Goal: Task Accomplishment & Management: Manage account settings

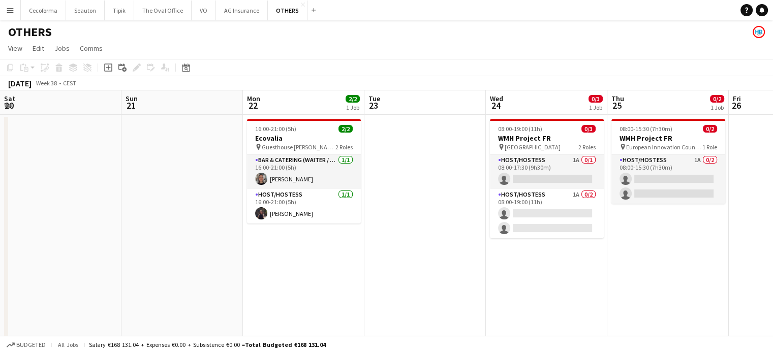
scroll to position [0, 208]
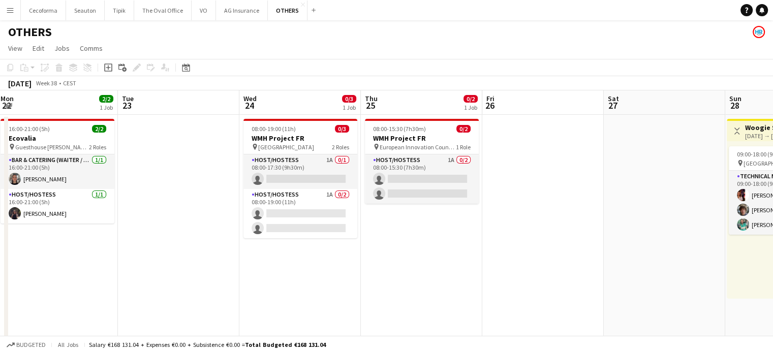
drag, startPoint x: 490, startPoint y: 267, endPoint x: 618, endPoint y: 244, distance: 130.1
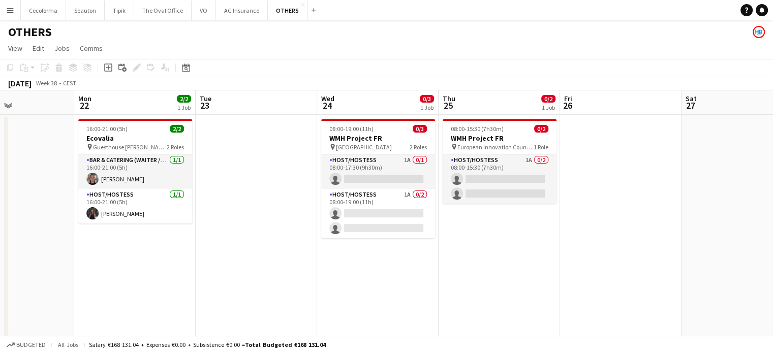
drag, startPoint x: 586, startPoint y: 243, endPoint x: 454, endPoint y: 225, distance: 132.3
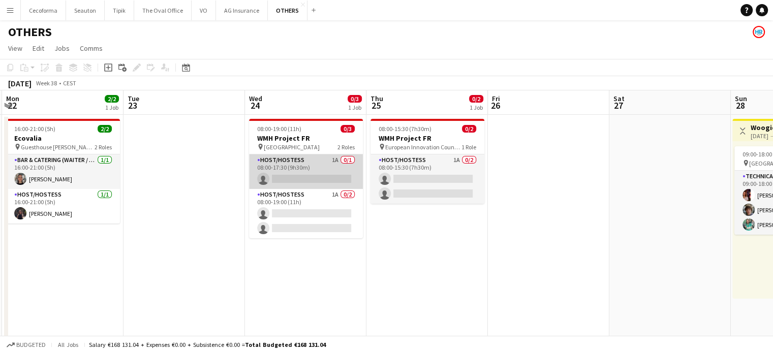
click at [291, 178] on app-card-role "Host/Hostess 1A 0/1 08:00-17:30 (9h30m) single-neutral-actions" at bounding box center [306, 172] width 114 height 35
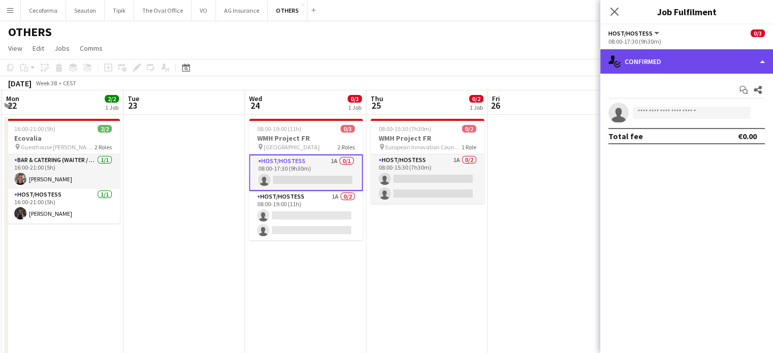
click at [763, 62] on div "single-neutral-actions-check-2 Confirmed" at bounding box center [686, 61] width 173 height 24
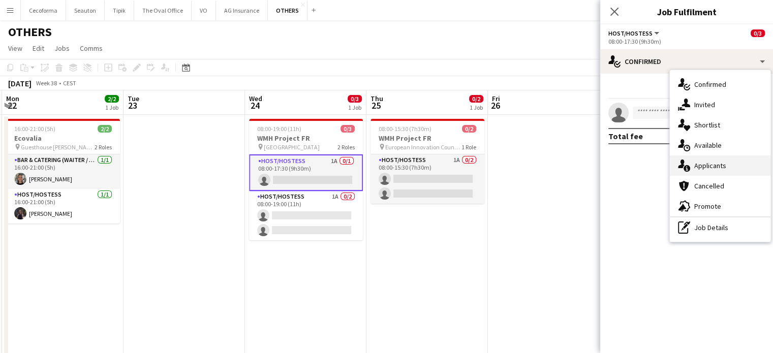
click at [713, 164] on span "Applicants" at bounding box center [710, 165] width 32 height 9
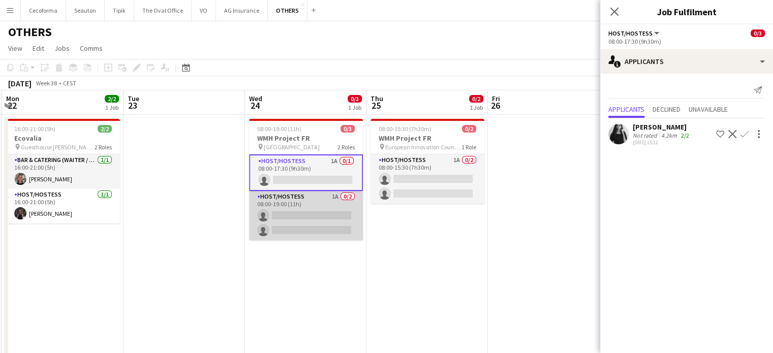
click at [317, 220] on app-card-role "Host/Hostess 1A 0/2 08:00-19:00 (11h) single-neutral-actions single-neutral-act…" at bounding box center [306, 215] width 114 height 49
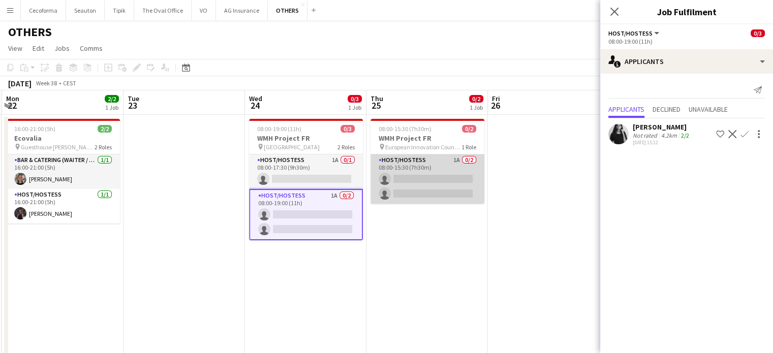
click at [410, 180] on app-card-role "Host/Hostess 1A 0/2 08:00-15:30 (7h30m) single-neutral-actions single-neutral-a…" at bounding box center [428, 179] width 114 height 49
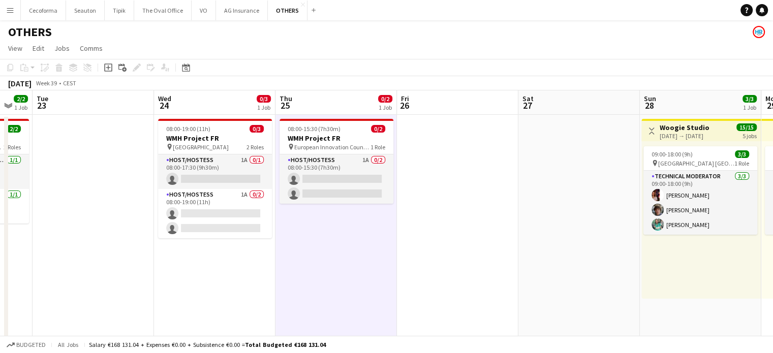
drag, startPoint x: 596, startPoint y: 207, endPoint x: 333, endPoint y: 203, distance: 263.3
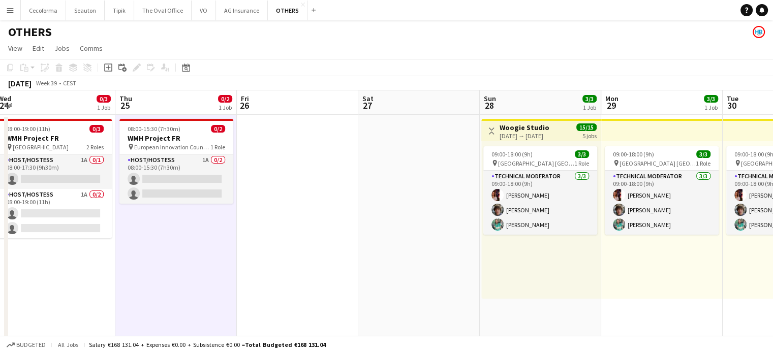
scroll to position [0, 401]
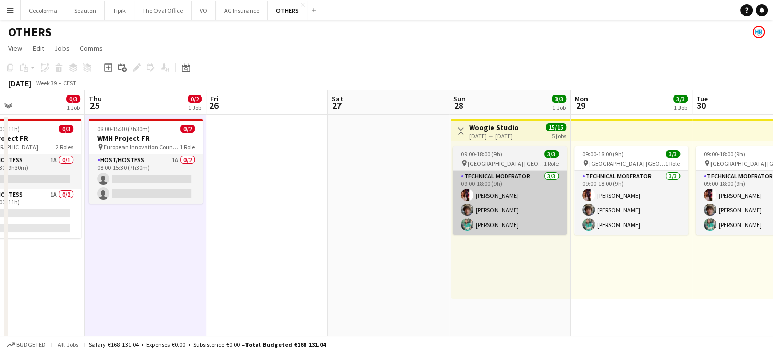
drag, startPoint x: 313, startPoint y: 218, endPoint x: 187, endPoint y: 195, distance: 127.5
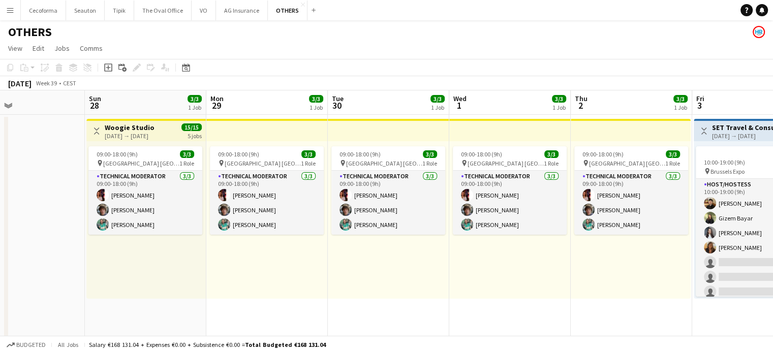
scroll to position [19, 0]
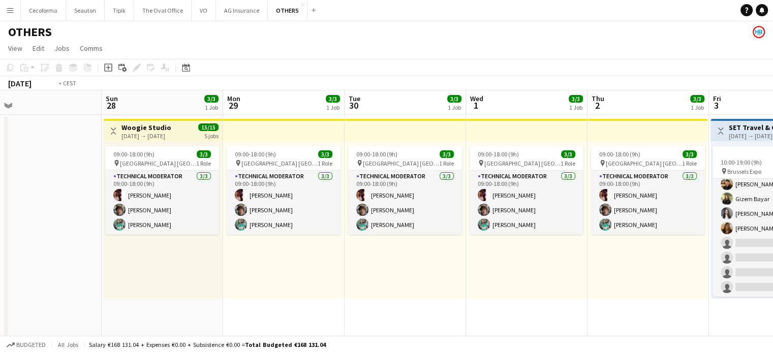
drag, startPoint x: 457, startPoint y: 308, endPoint x: 221, endPoint y: 287, distance: 237.3
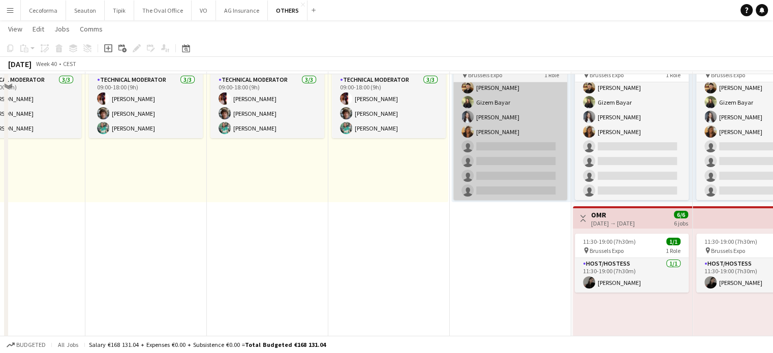
scroll to position [102, 0]
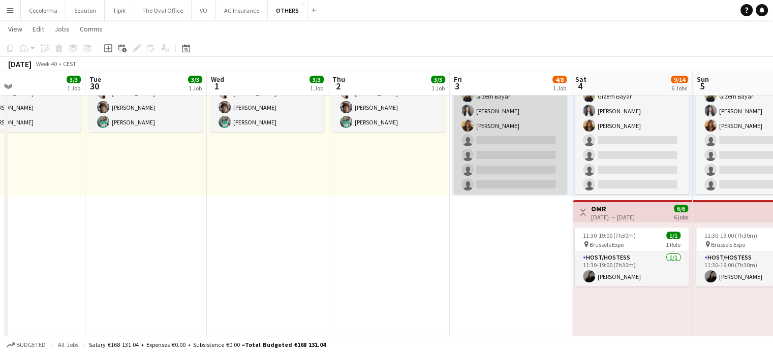
click at [477, 152] on app-card-role "Host/Hostess 12A 4/8 10:00-19:00 (9h) Noah De Carvalho Gizem Bayar Eliza Kharko…" at bounding box center [510, 126] width 114 height 138
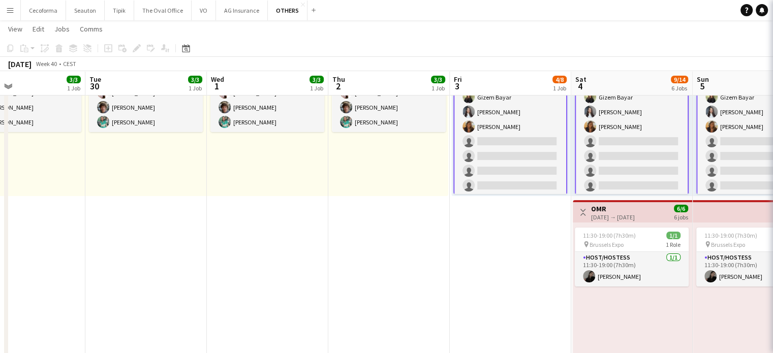
scroll to position [20, 0]
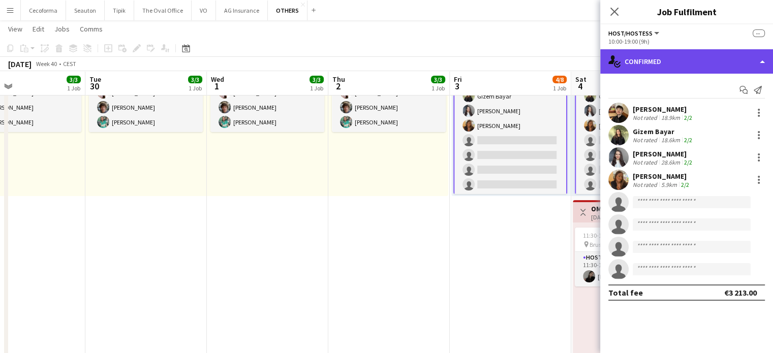
click at [762, 55] on div "single-neutral-actions-check-2 Confirmed" at bounding box center [686, 61] width 173 height 24
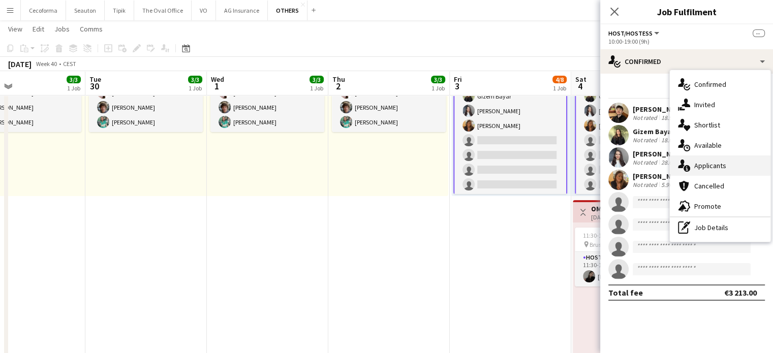
click at [708, 161] on span "Applicants" at bounding box center [710, 165] width 32 height 9
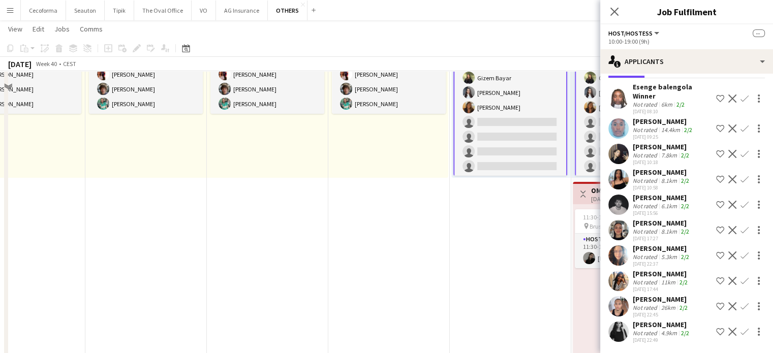
scroll to position [51, 0]
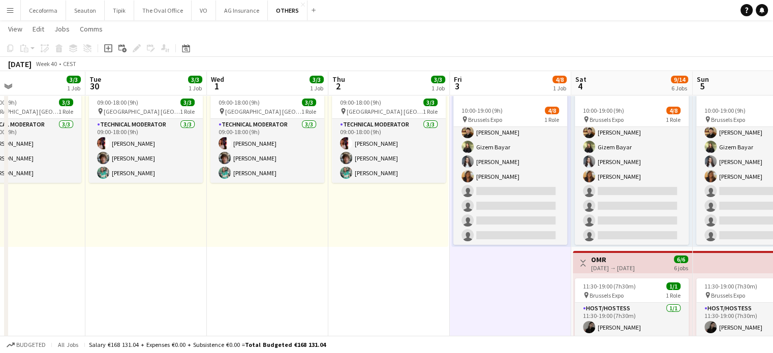
scroll to position [0, 403]
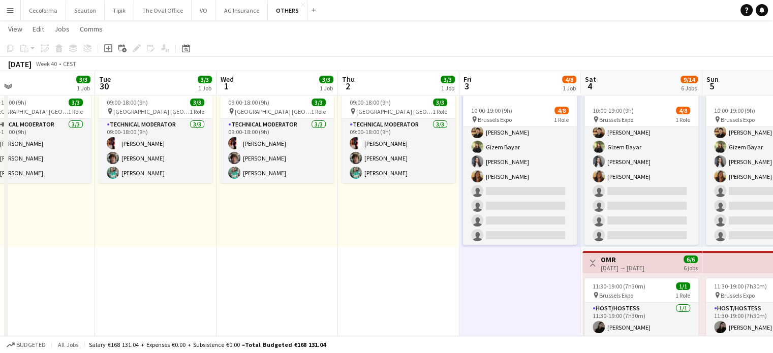
drag, startPoint x: 389, startPoint y: 292, endPoint x: 187, endPoint y: 277, distance: 203.4
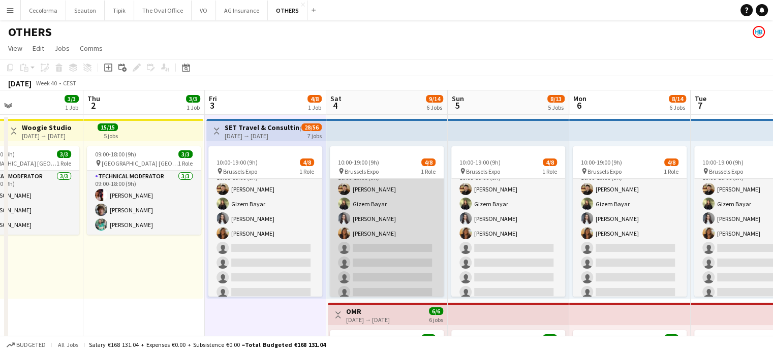
scroll to position [19, 0]
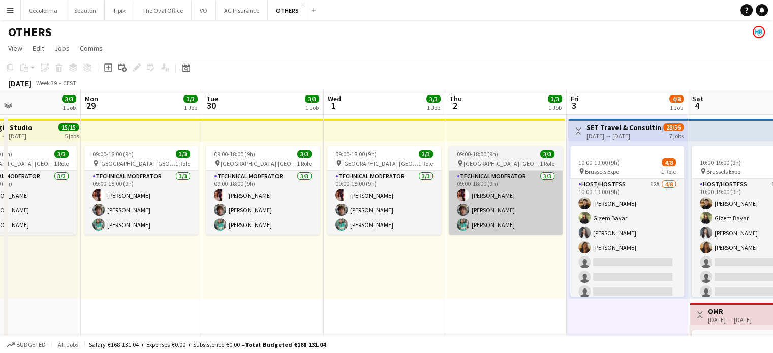
drag, startPoint x: 161, startPoint y: 283, endPoint x: 511, endPoint y: 233, distance: 354.3
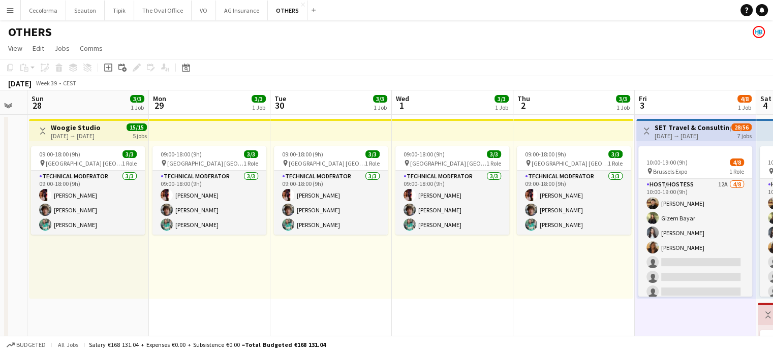
drag, startPoint x: 322, startPoint y: 297, endPoint x: 694, endPoint y: 196, distance: 385.6
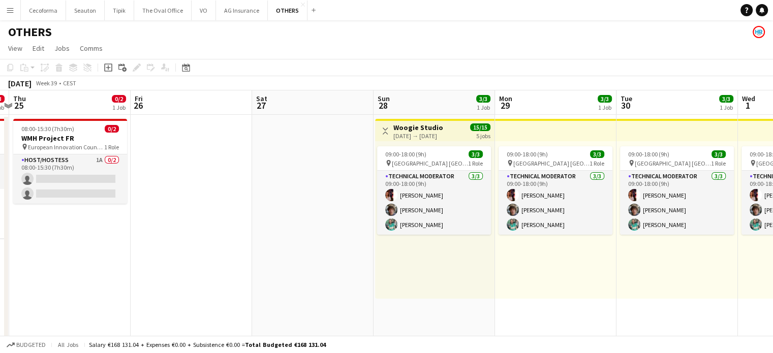
drag, startPoint x: 263, startPoint y: 237, endPoint x: 570, endPoint y: 236, distance: 306.5
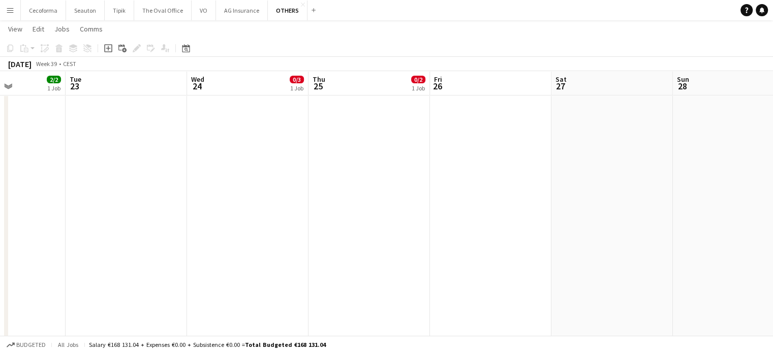
scroll to position [49, 0]
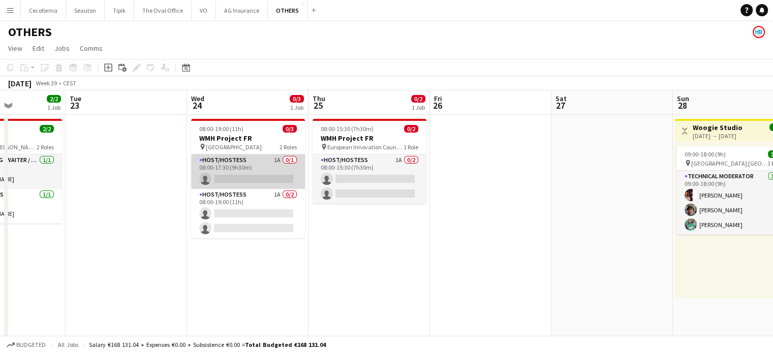
click at [262, 177] on app-card-role "Host/Hostess 1A 0/1 08:00-17:30 (9h30m) single-neutral-actions" at bounding box center [248, 172] width 114 height 35
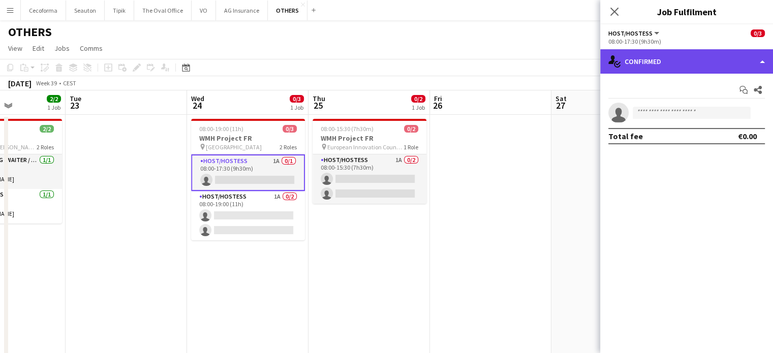
click at [765, 62] on div "single-neutral-actions-check-2 Confirmed" at bounding box center [686, 61] width 173 height 24
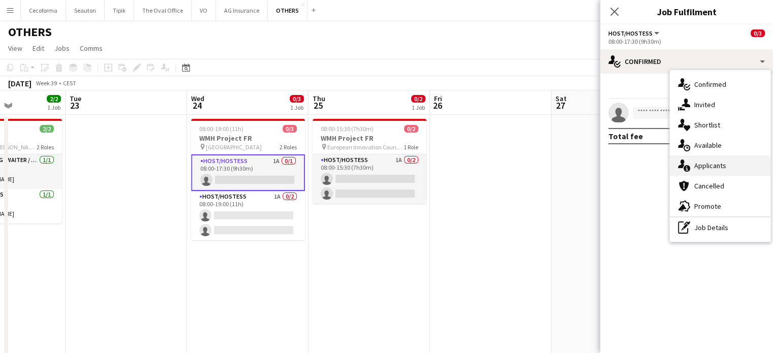
click at [710, 166] on span "Applicants" at bounding box center [710, 165] width 32 height 9
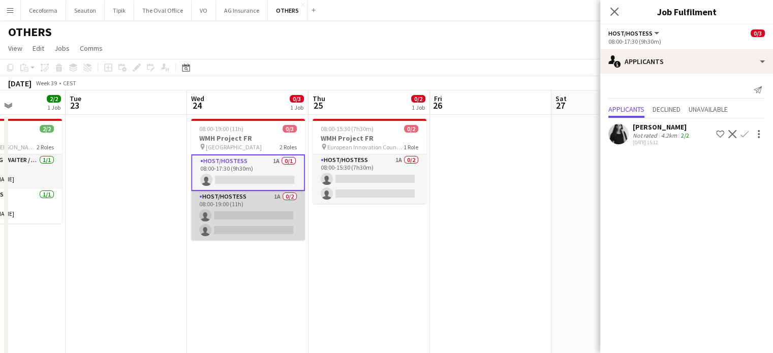
click at [273, 229] on app-card-role "Host/Hostess 1A 0/2 08:00-19:00 (11h) single-neutral-actions single-neutral-act…" at bounding box center [248, 215] width 114 height 49
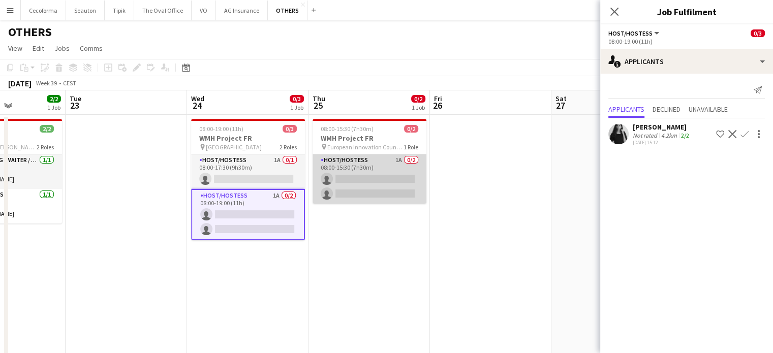
click at [382, 188] on app-card-role "Host/Hostess 1A 0/2 08:00-15:30 (7h30m) single-neutral-actions single-neutral-a…" at bounding box center [370, 179] width 114 height 49
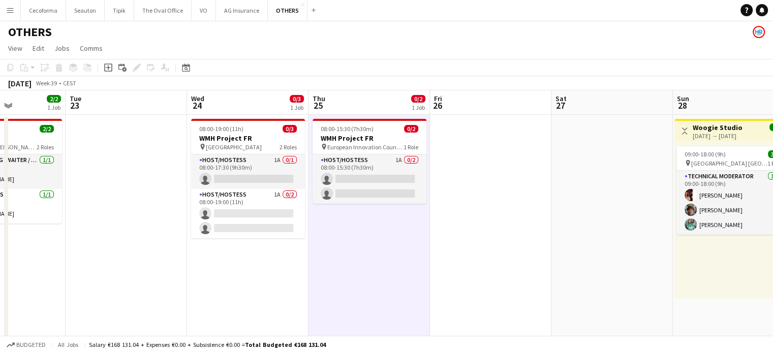
click at [8, 9] on app-icon "Menu" at bounding box center [10, 10] width 8 height 8
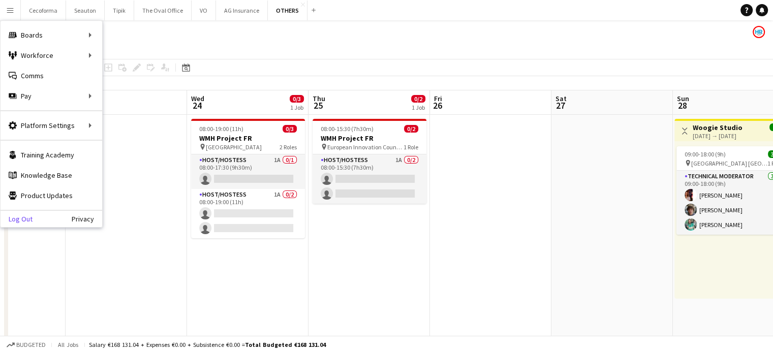
click at [18, 223] on link "Log Out" at bounding box center [17, 219] width 32 height 8
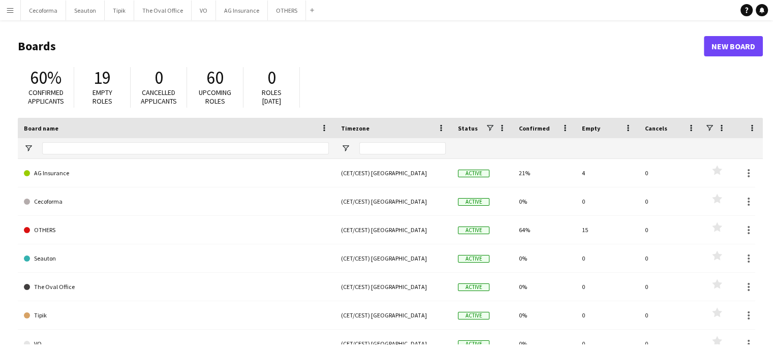
click at [7, 6] on app-icon "Menu" at bounding box center [10, 10] width 8 height 8
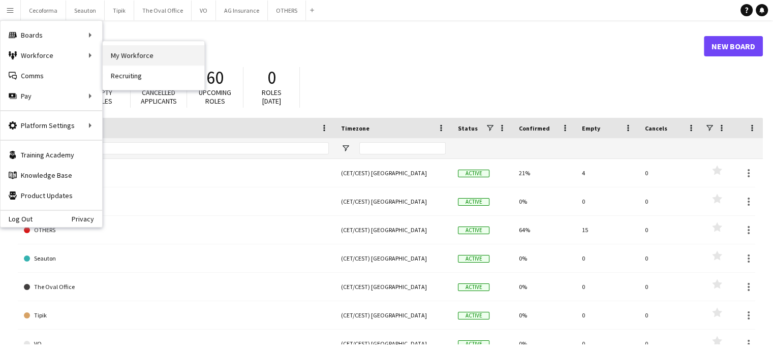
click at [160, 56] on link "My Workforce" at bounding box center [154, 55] width 102 height 20
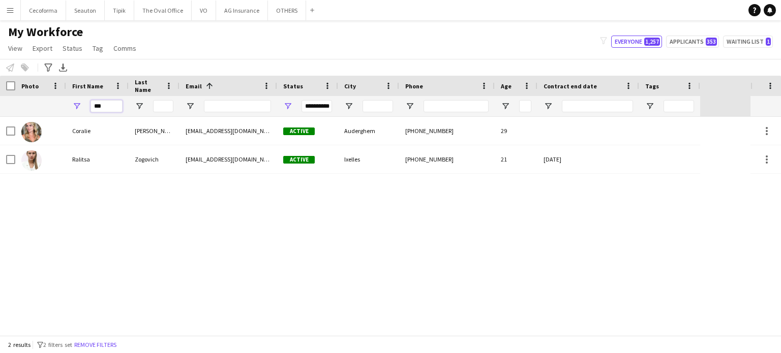
click at [112, 106] on input "***" at bounding box center [106, 106] width 32 height 12
type input "*"
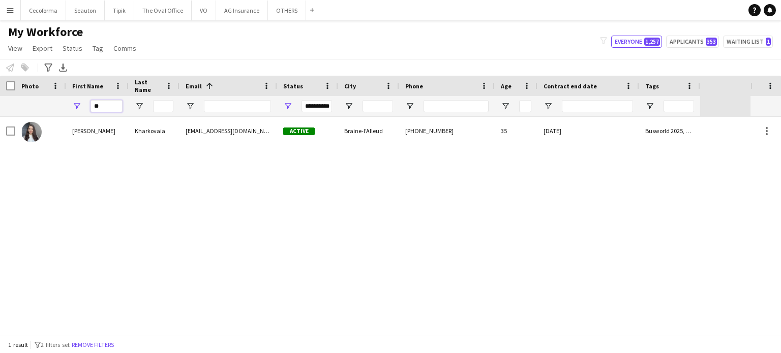
type input "*"
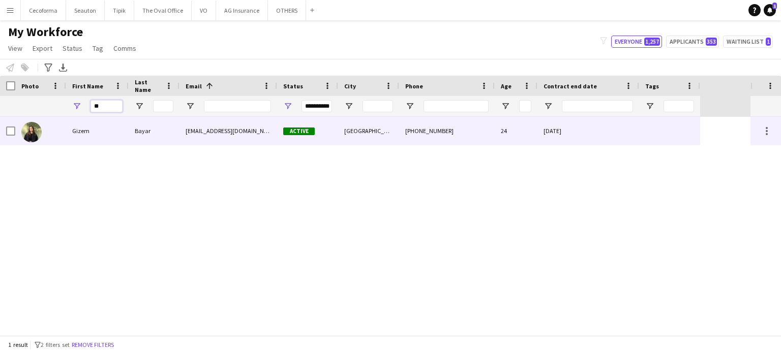
type input "*"
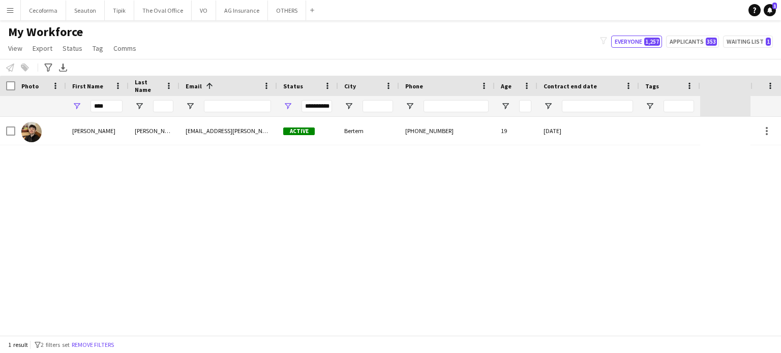
click at [360, 235] on div "[PERSON_NAME] [EMAIL_ADDRESS][PERSON_NAME][PERSON_NAME][DOMAIN_NAME] Active Ber…" at bounding box center [375, 226] width 750 height 219
click at [242, 208] on div "[PERSON_NAME] [EMAIL_ADDRESS][PERSON_NAME][PERSON_NAME][DOMAIN_NAME] Active Ber…" at bounding box center [375, 226] width 750 height 219
click at [114, 112] on input "****" at bounding box center [106, 106] width 32 height 12
type input "*"
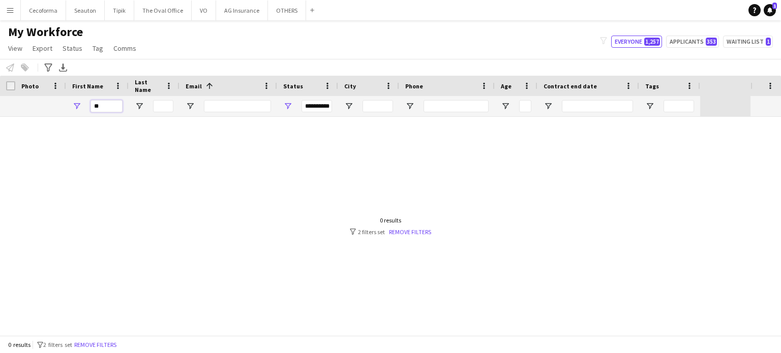
type input "*"
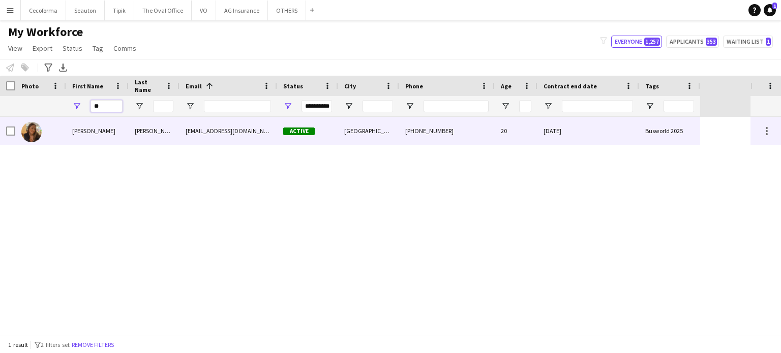
type input "*"
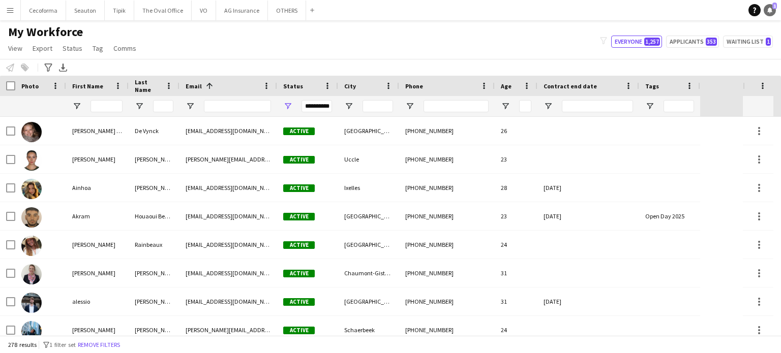
click at [772, 10] on icon "Notifications" at bounding box center [770, 10] width 6 height 6
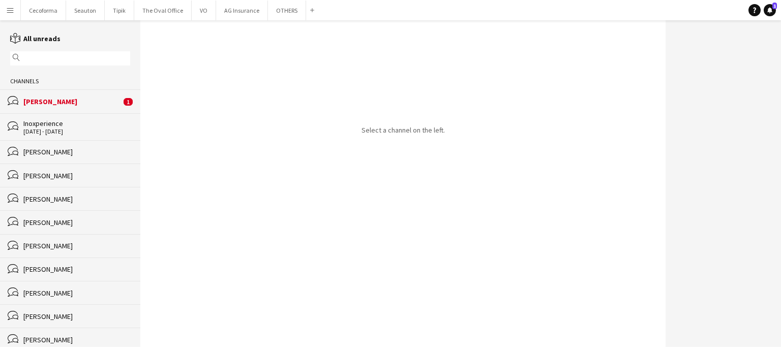
click at [46, 100] on div "[PERSON_NAME]" at bounding box center [72, 101] width 98 height 9
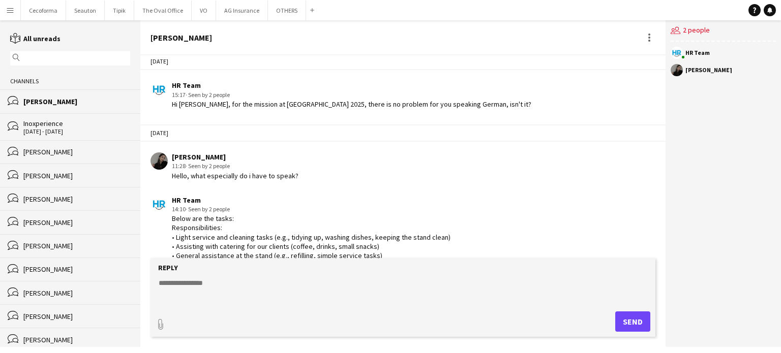
scroll to position [305, 0]
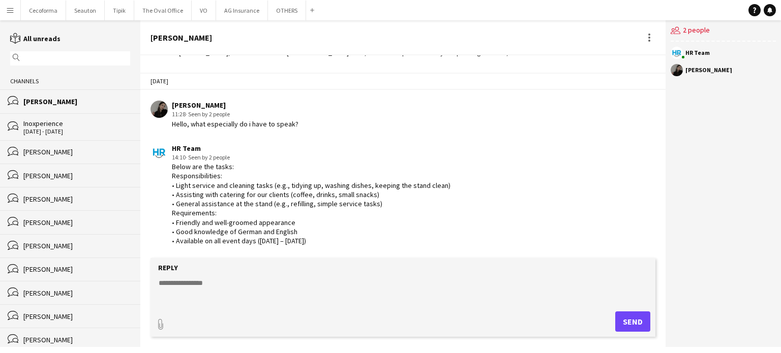
click at [10, 12] on app-icon "Menu" at bounding box center [10, 10] width 8 height 8
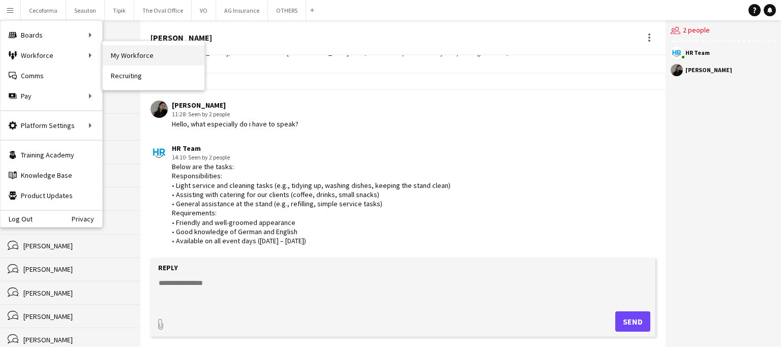
click at [137, 54] on link "My Workforce" at bounding box center [154, 55] width 102 height 20
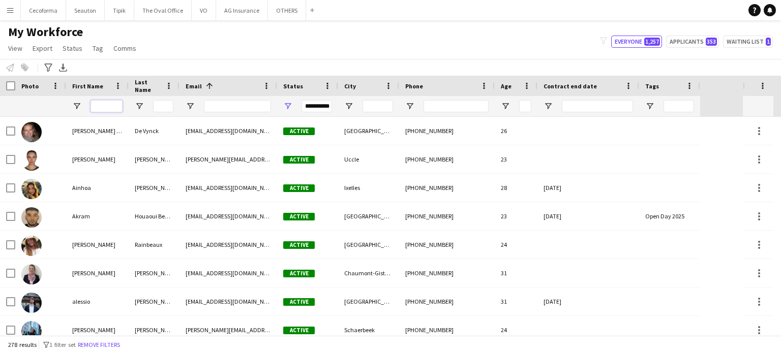
click at [106, 105] on input "First Name Filter Input" at bounding box center [106, 106] width 32 height 12
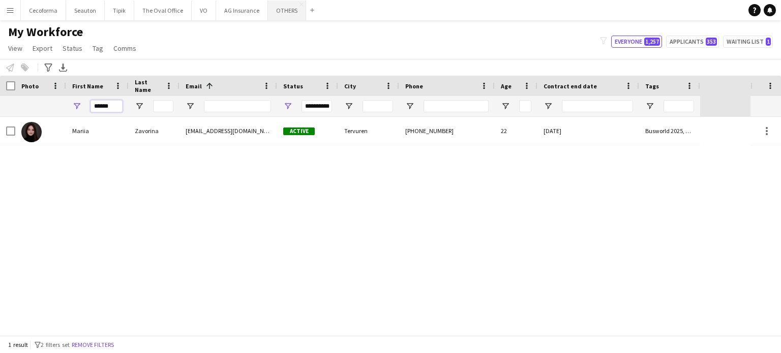
type input "******"
click at [280, 10] on button "OTHERS Close" at bounding box center [287, 11] width 38 height 20
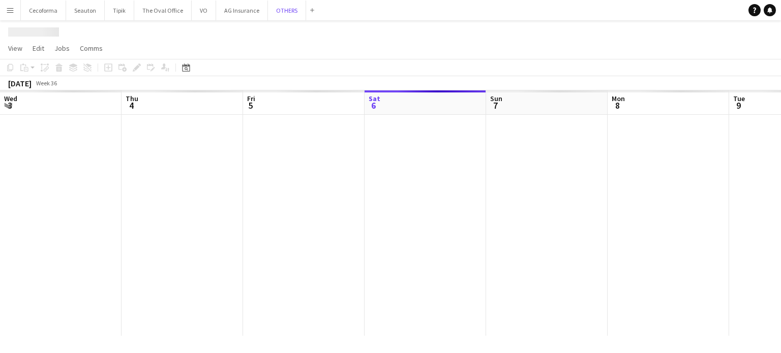
scroll to position [0, 243]
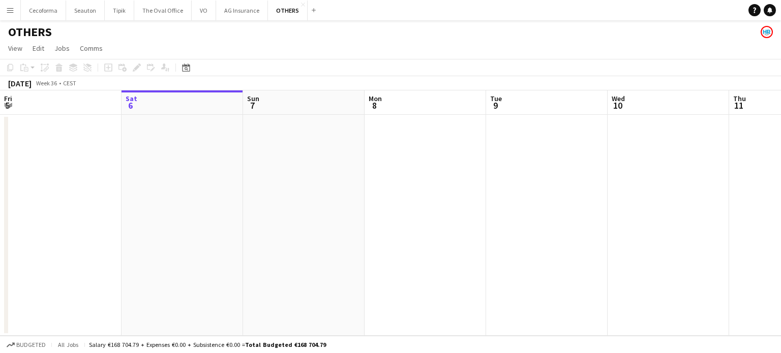
click at [9, 6] on button "Menu" at bounding box center [10, 10] width 20 height 20
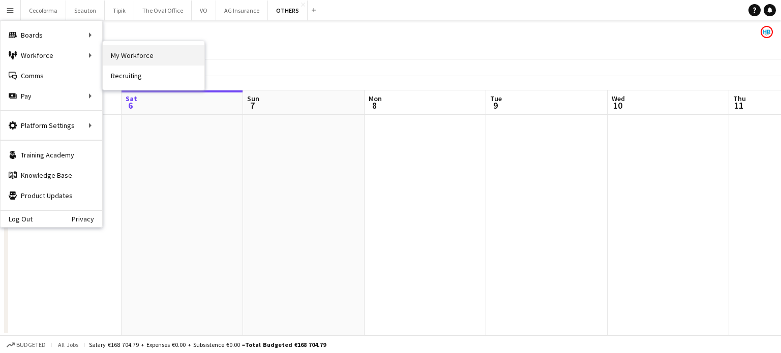
click at [143, 57] on link "My Workforce" at bounding box center [154, 55] width 102 height 20
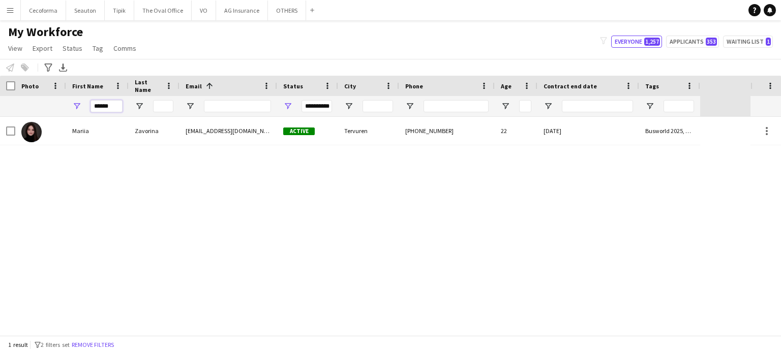
click at [114, 107] on input "******" at bounding box center [106, 106] width 32 height 12
type input "*"
type input "****"
click at [423, 284] on div "Anca Titi [EMAIL_ADDRESS][DOMAIN_NAME] Active Auderghem [PHONE_NUMBER] [PHONE_N…" at bounding box center [375, 226] width 750 height 219
click at [270, 8] on button "OTHERS Close" at bounding box center [287, 11] width 38 height 20
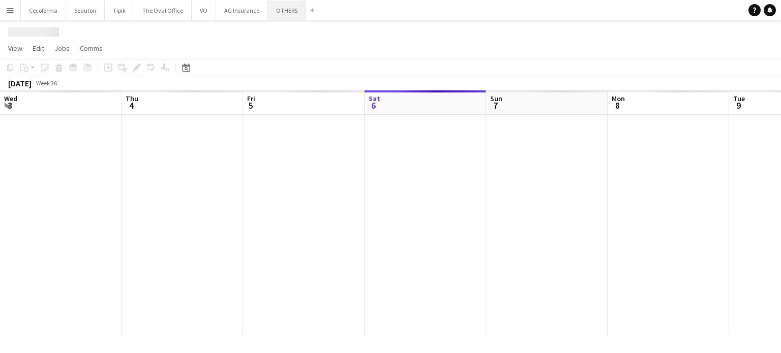
scroll to position [0, 243]
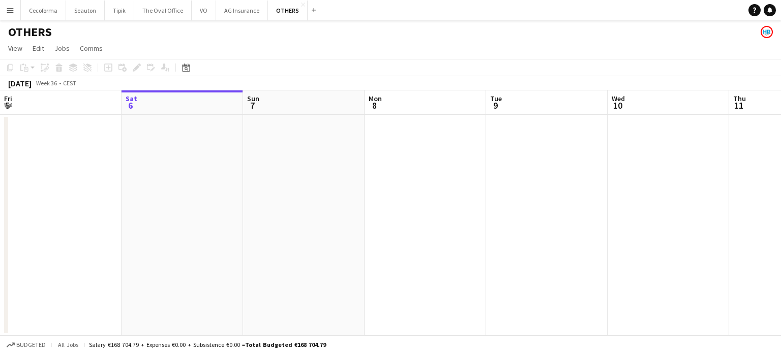
drag, startPoint x: 598, startPoint y: 246, endPoint x: 285, endPoint y: 208, distance: 315.9
click at [293, 211] on app-calendar-viewport "Wed 3 Thu 4 Fri 5 Sat 6 Sun 7 Mon 8 Tue 9 Wed 10 Thu 11 Fri 12 Sat 13 Sun 14" at bounding box center [390, 213] width 781 height 246
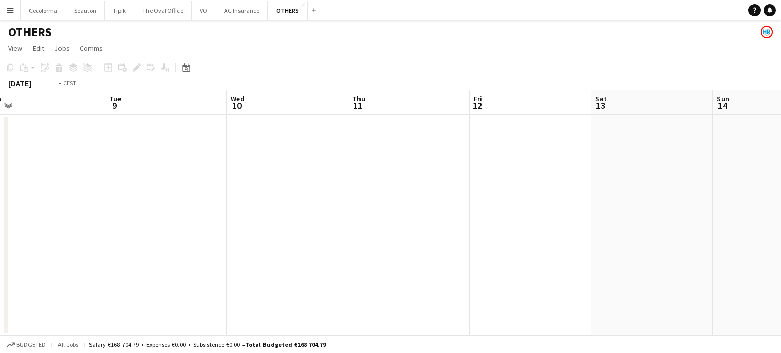
drag, startPoint x: 419, startPoint y: 241, endPoint x: 198, endPoint y: 229, distance: 221.4
click at [142, 229] on app-calendar-viewport "Fri 5 Sat 6 Sun 7 Mon 8 Tue 9 Wed 10 Thu 11 Fri 12 Sat 13 Sun 14 Mon 15 Tue 16" at bounding box center [390, 213] width 781 height 246
drag, startPoint x: 354, startPoint y: 242, endPoint x: 103, endPoint y: 219, distance: 252.2
click at [82, 222] on app-calendar-viewport "Sun 7 Mon 8 Tue 9 Wed 10 Thu 11 Fri 12 Sat 13 Sun 14 Mon 15 Tue 16 Wed 17 Thu 1…" at bounding box center [390, 213] width 781 height 246
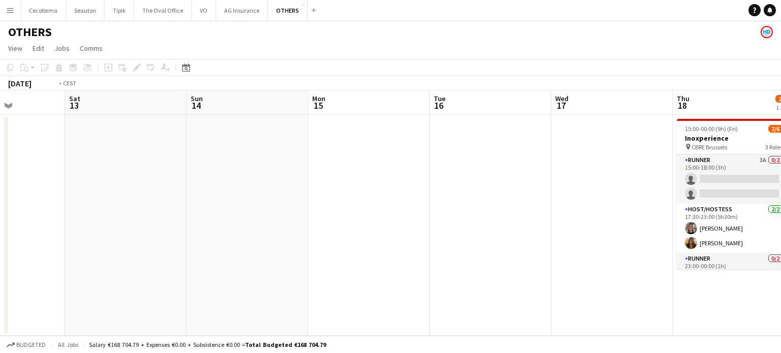
drag, startPoint x: 346, startPoint y: 253, endPoint x: 18, endPoint y: 215, distance: 329.6
click at [18, 215] on app-calendar-viewport "Tue 9 Wed 10 Thu 11 Fri 12 Sat 13 Sun 14 Mon 15 Tue 16 Wed 17 Thu 18 2/6 1 Job …" at bounding box center [390, 213] width 781 height 246
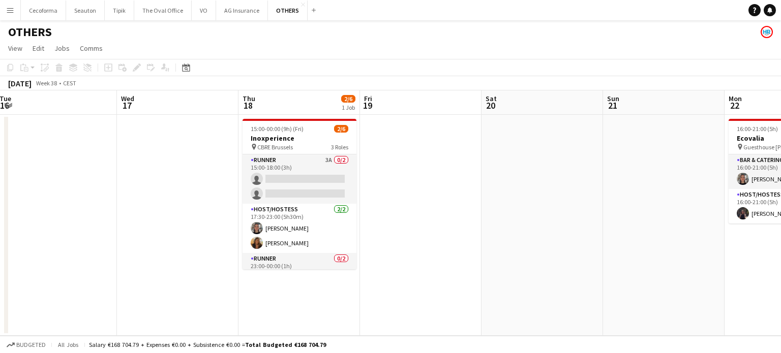
drag, startPoint x: 78, startPoint y: 211, endPoint x: 0, endPoint y: 194, distance: 80.2
click at [0, 194] on app-calendar-viewport "Sat 13 Sun 14 Mon 15 Tue 16 Wed 17 Thu 18 2/6 1 Job Fri 19 Sat 20 Sun 21 Mon 22…" at bounding box center [390, 213] width 781 height 246
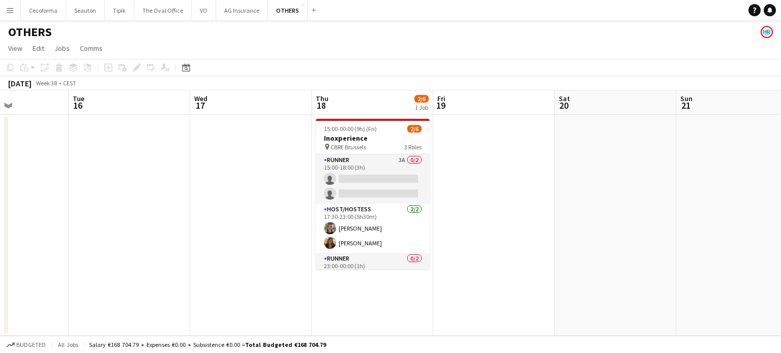
drag, startPoint x: 455, startPoint y: 219, endPoint x: 321, endPoint y: 211, distance: 134.4
click at [252, 205] on app-calendar-viewport "Sat 13 Sun 14 Mon 15 Tue 16 Wed 17 Thu 18 2/6 1 Job Fri 19 Sat 20 Sun 21 Mon 22…" at bounding box center [390, 213] width 781 height 246
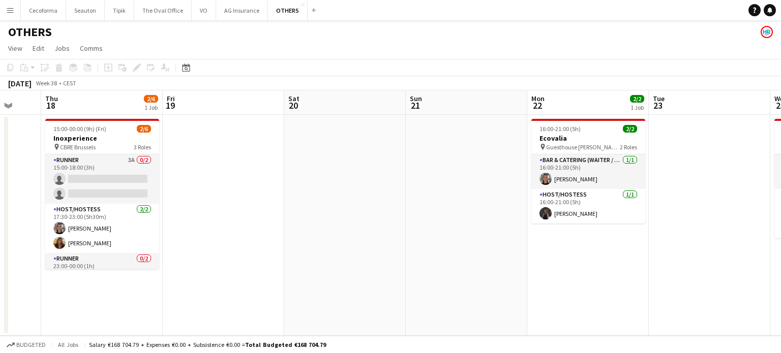
drag, startPoint x: 297, startPoint y: 218, endPoint x: 73, endPoint y: 201, distance: 224.8
click at [83, 202] on app-calendar-viewport "Mon 15 Tue 16 Wed 17 Thu 18 2/6 1 Job Fri 19 Sat 20 Sun 21 Mon 22 2/2 1 Job Tue…" at bounding box center [390, 213] width 781 height 246
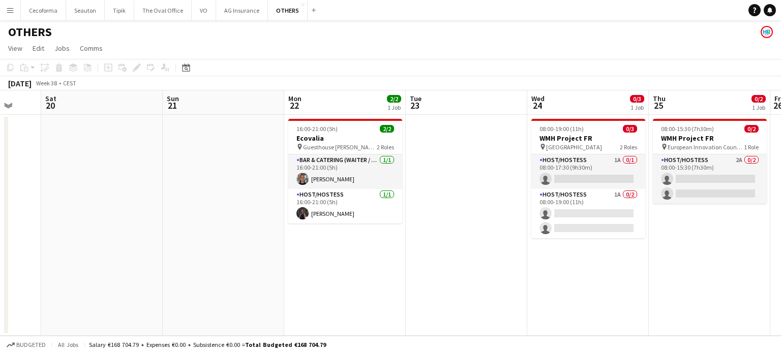
drag, startPoint x: 364, startPoint y: 278, endPoint x: 134, endPoint y: 248, distance: 231.7
click at [135, 249] on app-calendar-viewport "Wed 17 Thu 18 2/6 1 Job Fri 19 Sat 20 Sun 21 Mon 22 2/2 1 Job Tue 23 Wed 24 0/3…" at bounding box center [390, 213] width 781 height 246
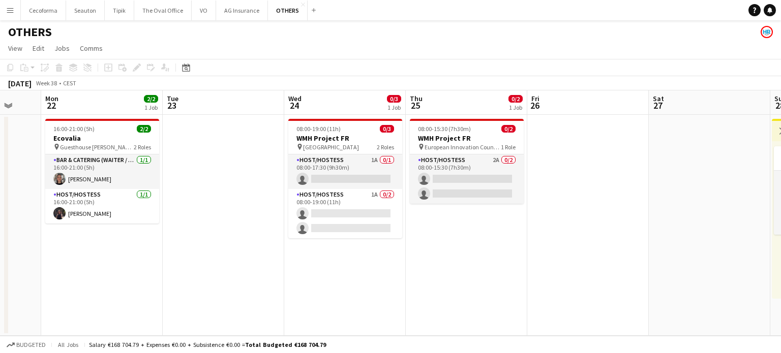
scroll to position [0, 348]
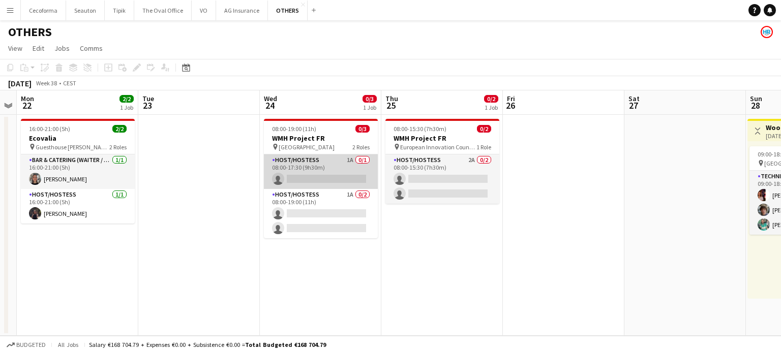
click at [309, 171] on app-card-role "Host/Hostess 1A 0/1 08:00-17:30 (9h30m) single-neutral-actions" at bounding box center [321, 172] width 114 height 35
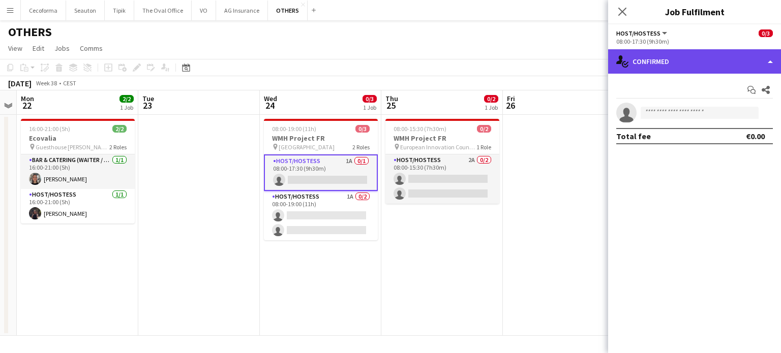
click at [774, 62] on div "single-neutral-actions-check-2 Confirmed" at bounding box center [694, 61] width 173 height 24
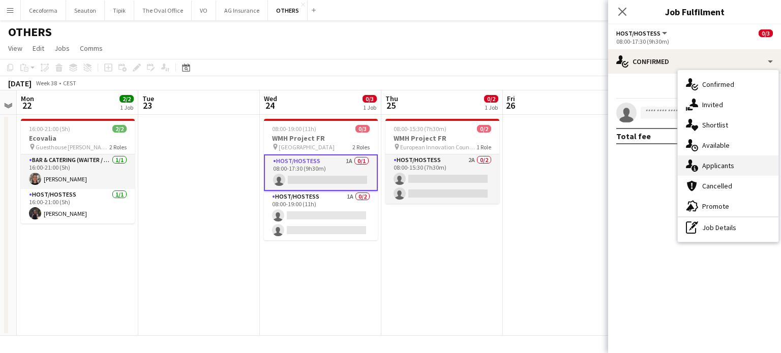
click at [709, 166] on span "Applicants" at bounding box center [718, 165] width 32 height 9
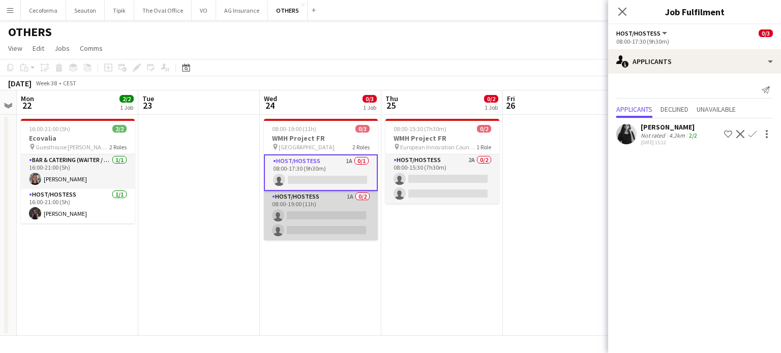
click at [303, 212] on app-card-role "Host/Hostess 1A 0/2 08:00-19:00 (11h) single-neutral-actions single-neutral-act…" at bounding box center [321, 215] width 114 height 49
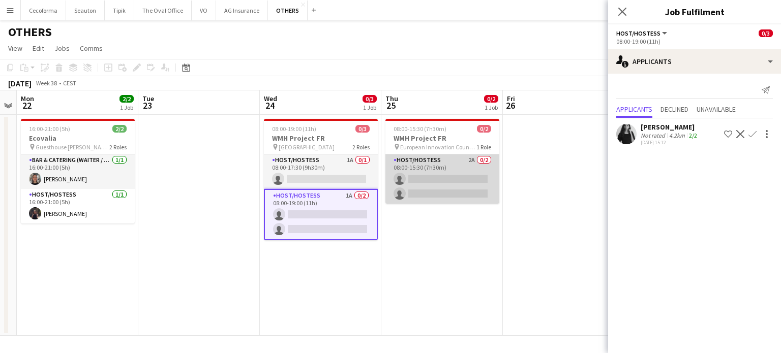
click at [449, 189] on app-card-role "Host/Hostess 2A 0/2 08:00-15:30 (7h30m) single-neutral-actions single-neutral-a…" at bounding box center [442, 179] width 114 height 49
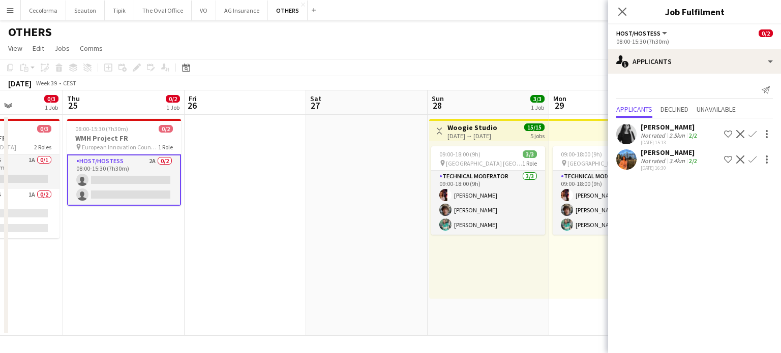
drag, startPoint x: 534, startPoint y: 271, endPoint x: 191, endPoint y: 258, distance: 342.9
click at [191, 258] on app-calendar-viewport "Sun 21 Mon 22 2/2 1 Job Tue 23 Wed 24 0/3 1 Job Thu 25 0/2 1 Job Fri 26 Sat 27 …" at bounding box center [390, 213] width 781 height 246
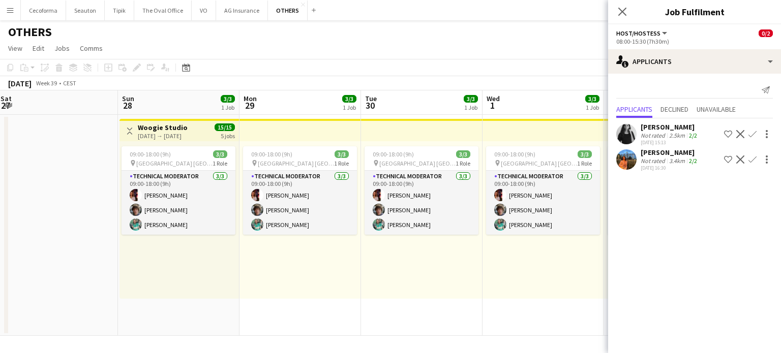
drag, startPoint x: 403, startPoint y: 262, endPoint x: 26, endPoint y: 223, distance: 378.7
click at [17, 227] on app-calendar-viewport "Tue 23 Wed 24 0/3 1 Job Thu 25 0/2 1 Job Fri 26 Sat 27 Sun 28 3/3 1 Job Mon 29 …" at bounding box center [390, 213] width 781 height 246
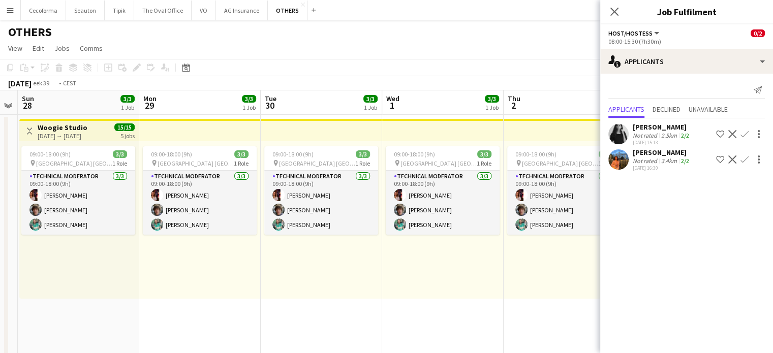
drag, startPoint x: 422, startPoint y: 287, endPoint x: 64, endPoint y: 231, distance: 362.2
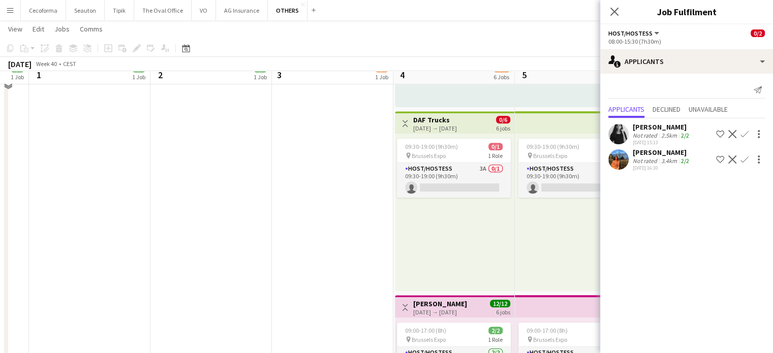
scroll to position [559, 0]
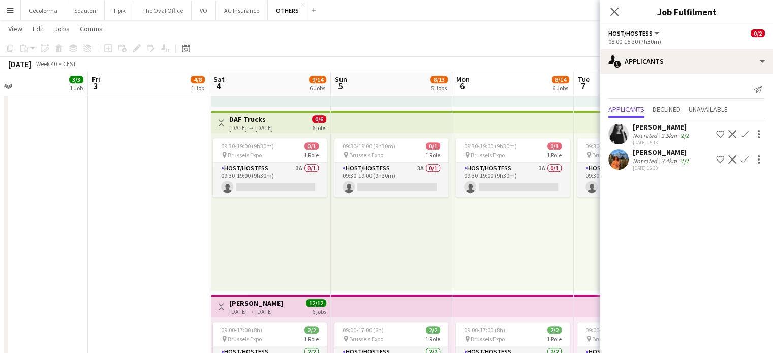
drag, startPoint x: 317, startPoint y: 260, endPoint x: 161, endPoint y: 240, distance: 157.8
click at [161, 240] on app-calendar-viewport "Mon 29 3/3 1 Job Tue 30 3/3 1 Job Wed 1 3/3 1 Job Thu 2 3/3 1 Job Fri 3 4/8 1 J…" at bounding box center [386, 117] width 773 height 1274
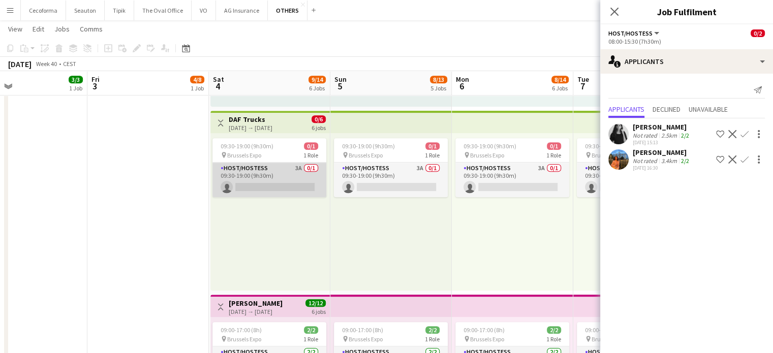
click at [274, 183] on app-card-role "Host/Hostess 3A 0/1 09:30-19:00 (9h30m) single-neutral-actions" at bounding box center [269, 180] width 114 height 35
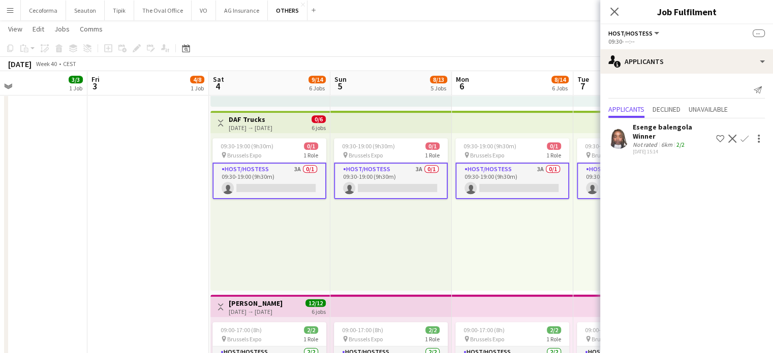
scroll to position [0, 292]
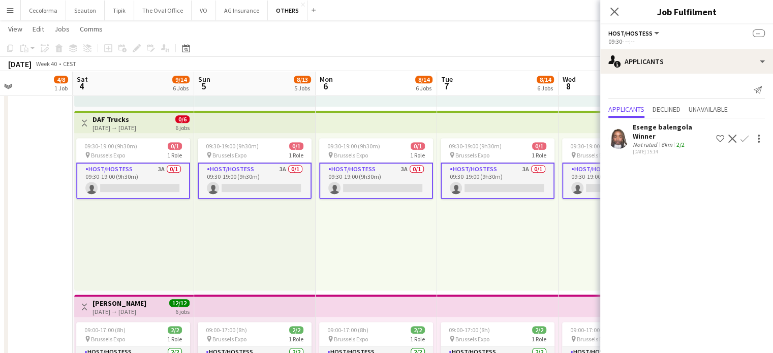
drag, startPoint x: 0, startPoint y: 192, endPoint x: 0, endPoint y: 184, distance: 8.1
click at [0, 184] on app-calendar-viewport "Wed 1 3/3 1 Job Thu 2 3/3 1 Job Fri 3 4/8 1 Job Sat 4 9/14 6 Jobs Sun 5 8/13 5 …" at bounding box center [386, 117] width 773 height 1274
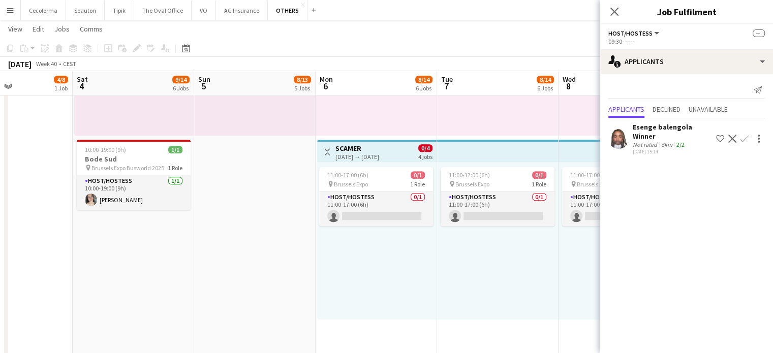
scroll to position [915, 0]
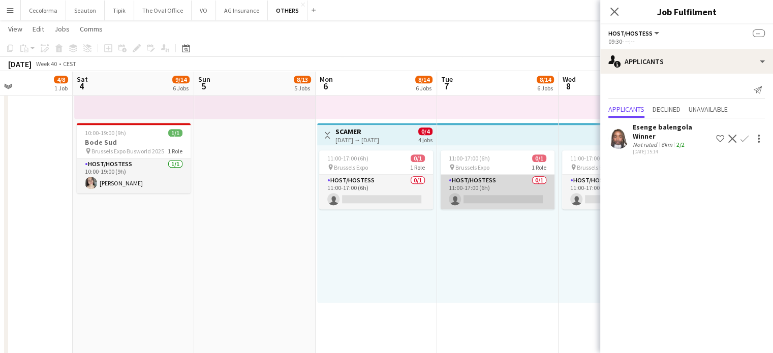
click at [512, 200] on app-card-role "Host/Hostess 0/1 11:00-17:00 (6h) single-neutral-actions" at bounding box center [498, 192] width 114 height 35
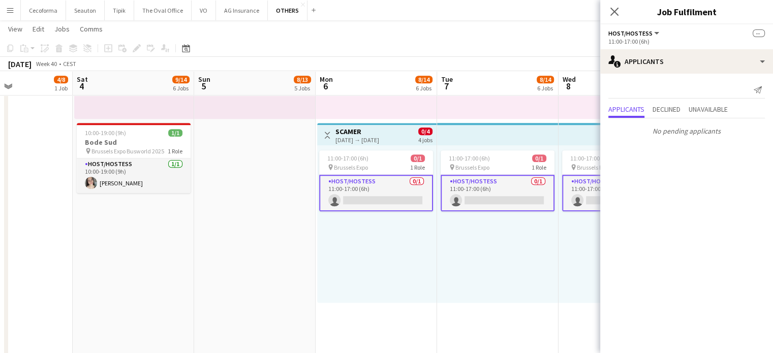
click at [501, 263] on div "11:00-17:00 (6h) 0/1 pin Brussels Expo 1 Role Host/Hostess 0/1 11:00-17:00 (6h)…" at bounding box center [497, 224] width 121 height 158
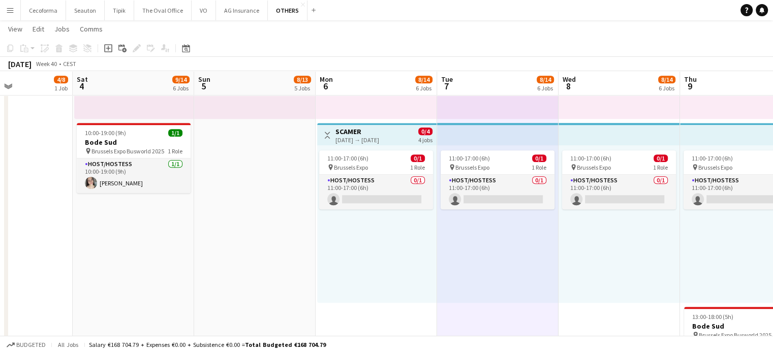
click at [7, 9] on app-icon "Menu" at bounding box center [10, 10] width 8 height 8
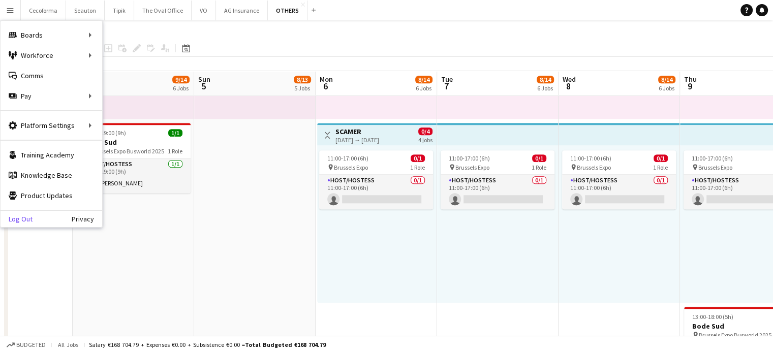
click at [18, 219] on link "Log Out" at bounding box center [17, 219] width 32 height 8
